Goal: Transaction & Acquisition: Purchase product/service

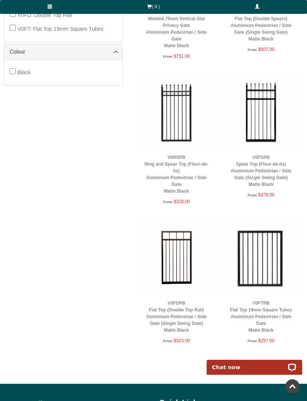
scroll to position [504, 0]
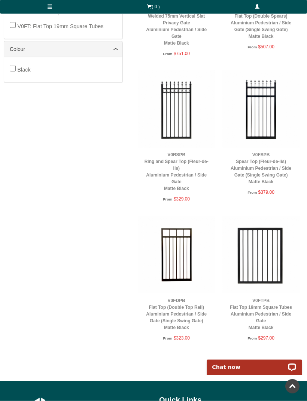
click at [281, 250] on img at bounding box center [260, 254] width 77 height 77
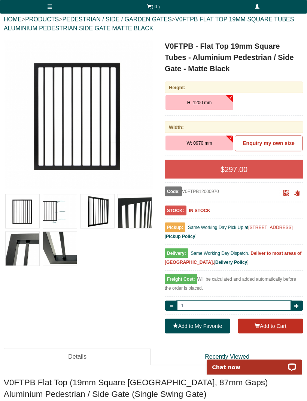
scroll to position [91, 0]
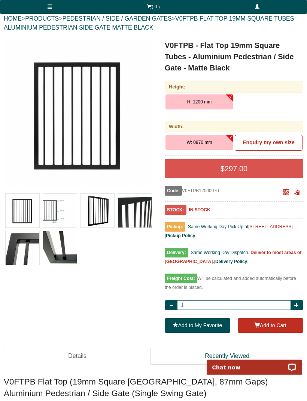
click at [136, 209] on img at bounding box center [135, 211] width 34 height 34
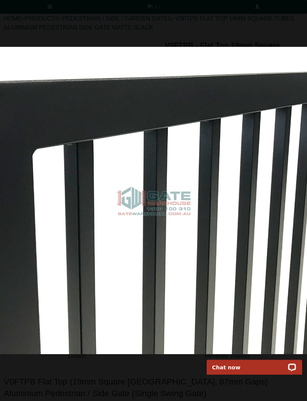
click at [100, 212] on img at bounding box center [153, 200] width 307 height 307
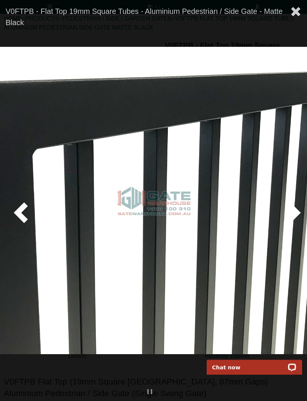
click at [303, 220] on img at bounding box center [153, 200] width 307 height 307
click at [293, 223] on span at bounding box center [292, 212] width 22 height 22
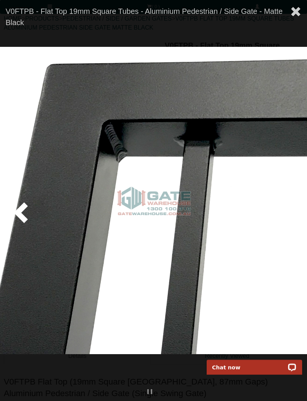
click at [298, 223] on span at bounding box center [292, 212] width 22 height 22
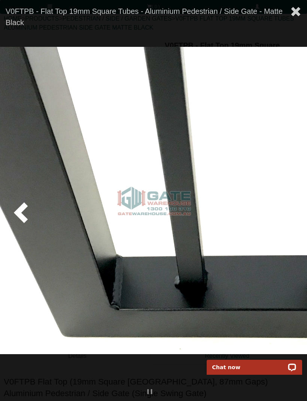
click at [301, 223] on span at bounding box center [292, 212] width 22 height 22
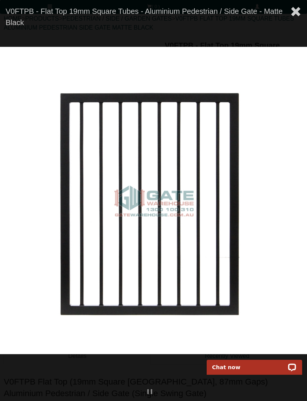
click at [293, 222] on span at bounding box center [292, 212] width 22 height 22
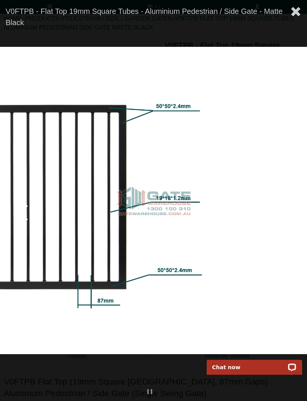
click at [306, 6] on link at bounding box center [296, 12] width 22 height 24
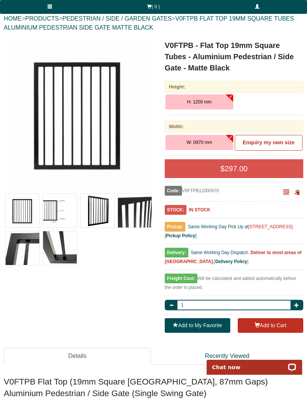
click at [296, 9] on span at bounding box center [295, 11] width 11 height 11
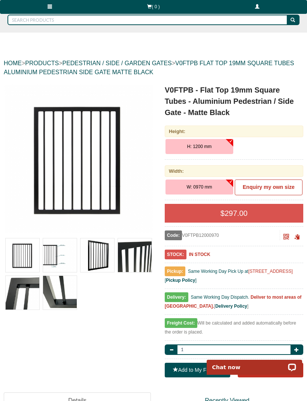
scroll to position [0, 0]
